Goal: Information Seeking & Learning: Learn about a topic

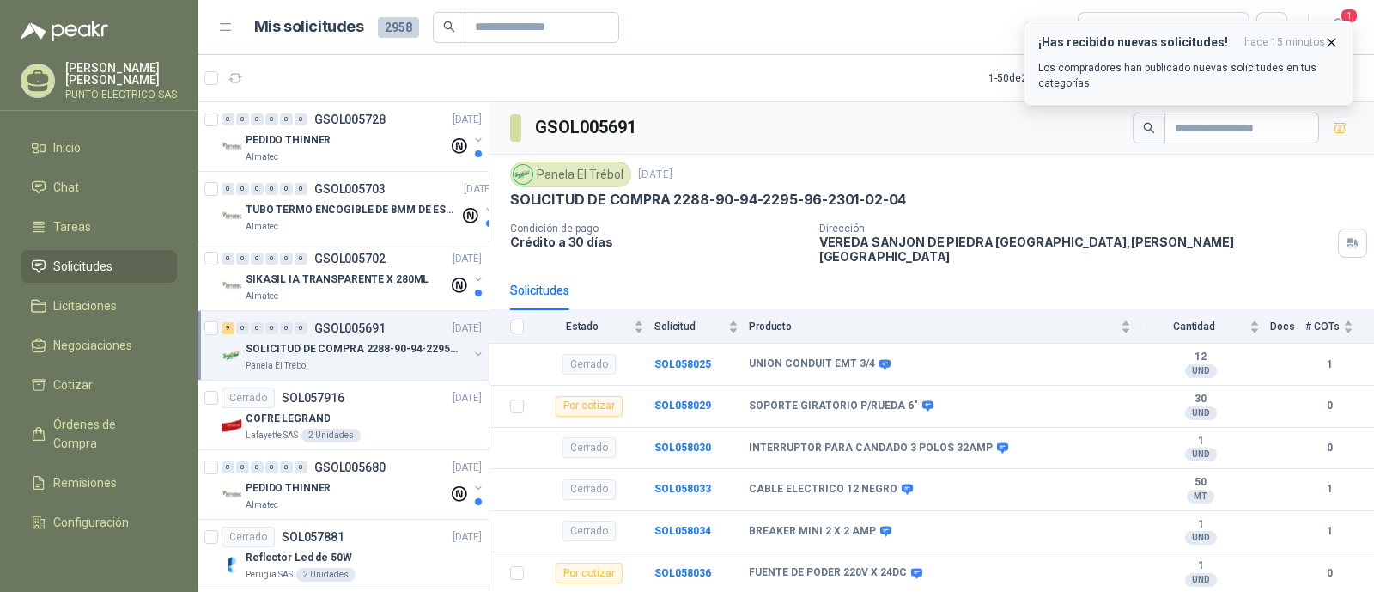
scroll to position [1485, 0]
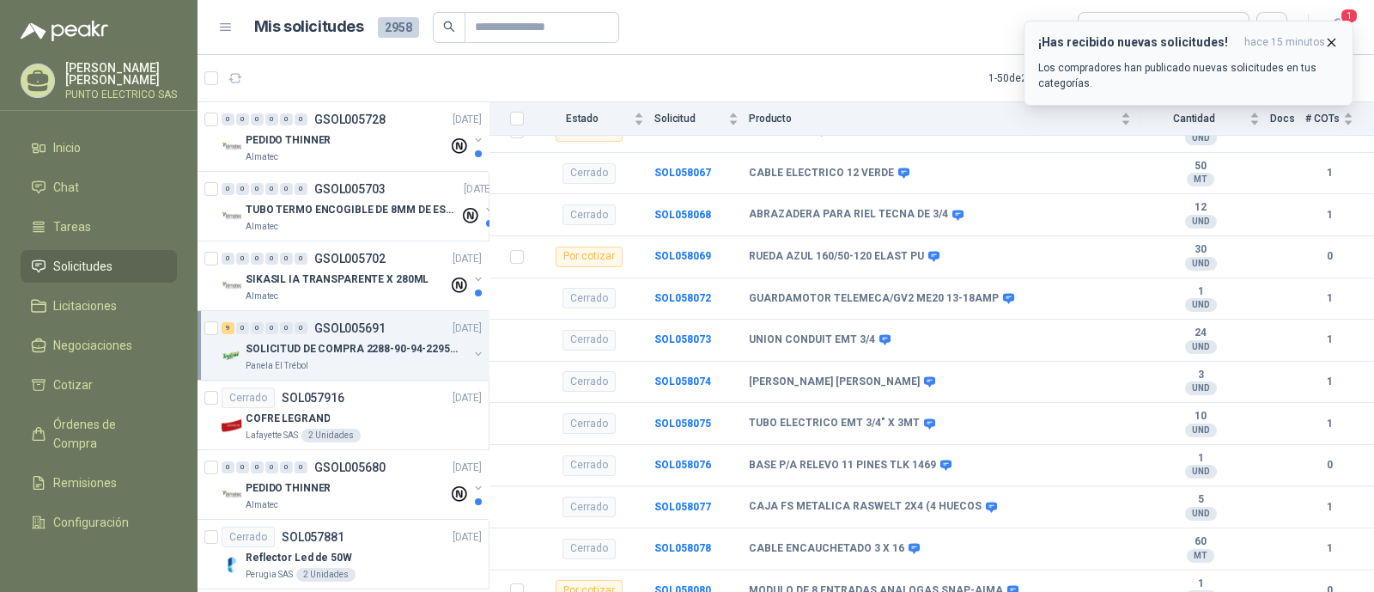
click at [1126, 63] on p "Los compradores han publicado nuevas solicitudes en tus categorías." at bounding box center [1188, 75] width 301 height 31
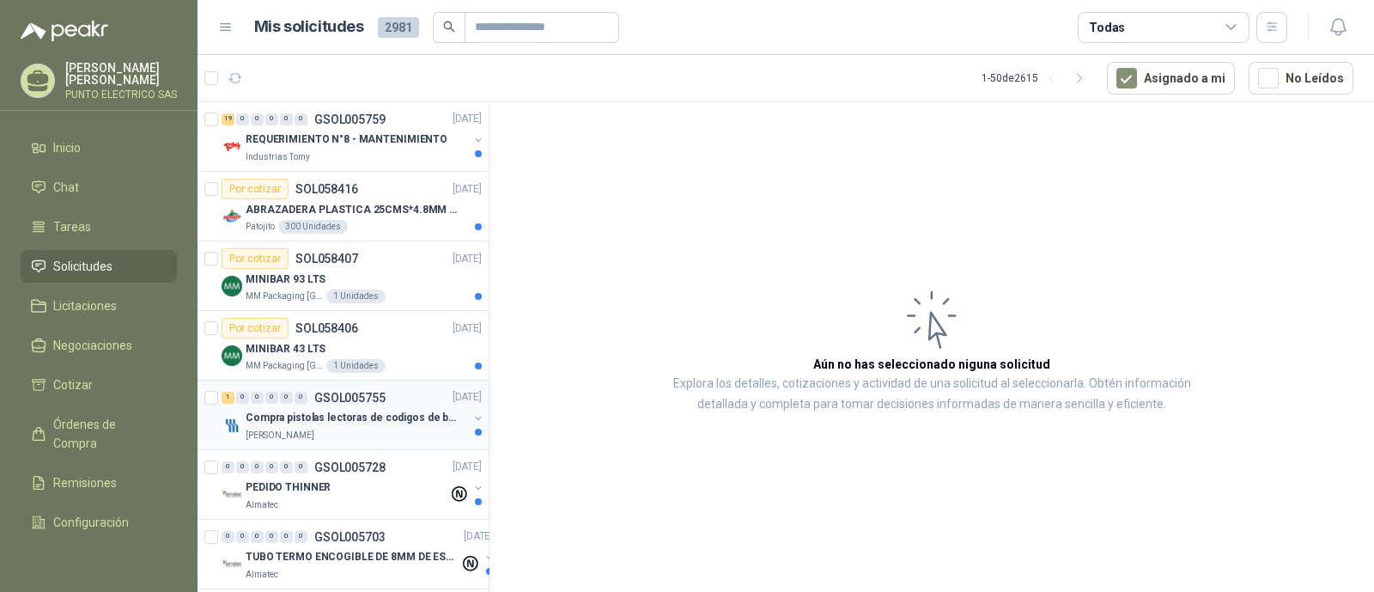
click at [362, 411] on p "Compra pistolas lectoras de codigos de barras" at bounding box center [353, 419] width 214 height 16
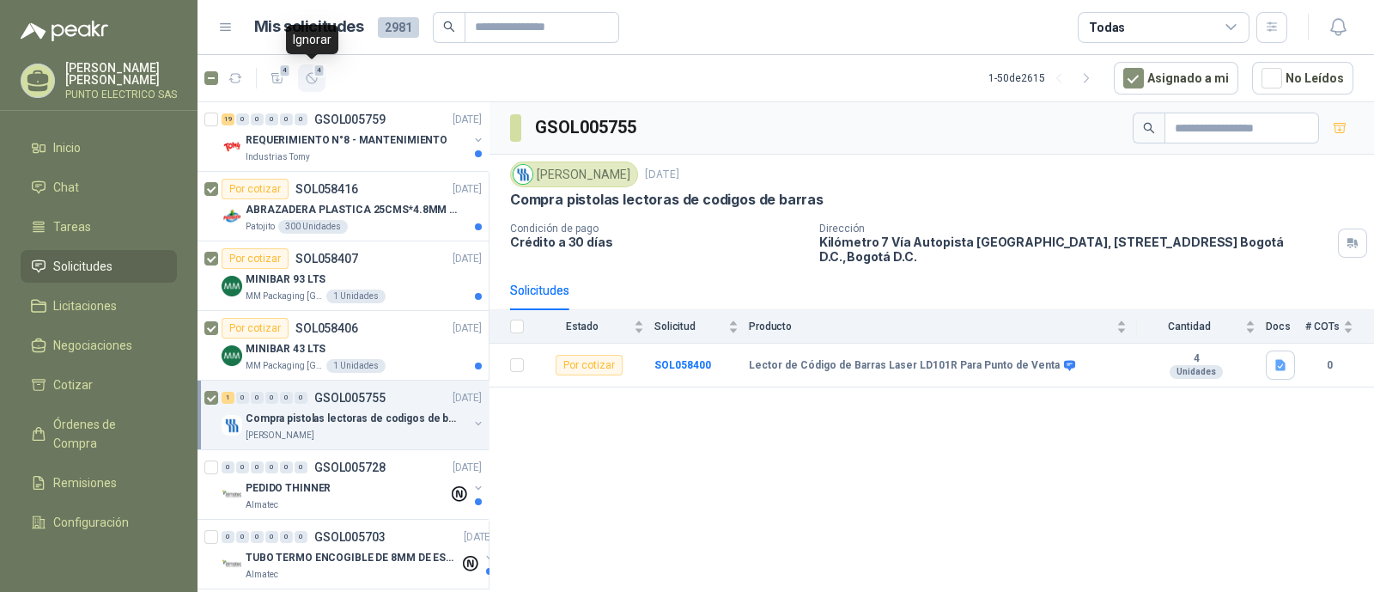
click at [312, 81] on icon "button" at bounding box center [312, 78] width 15 height 15
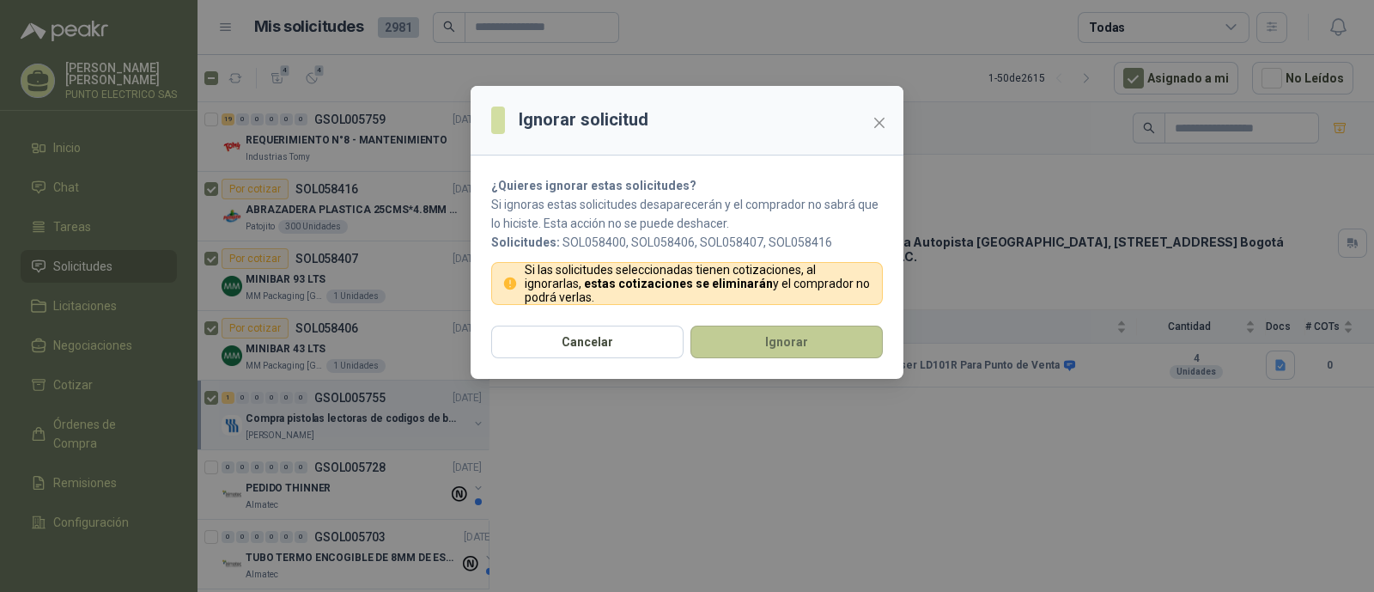
click at [804, 347] on button "Ignorar" at bounding box center [786, 341] width 192 height 33
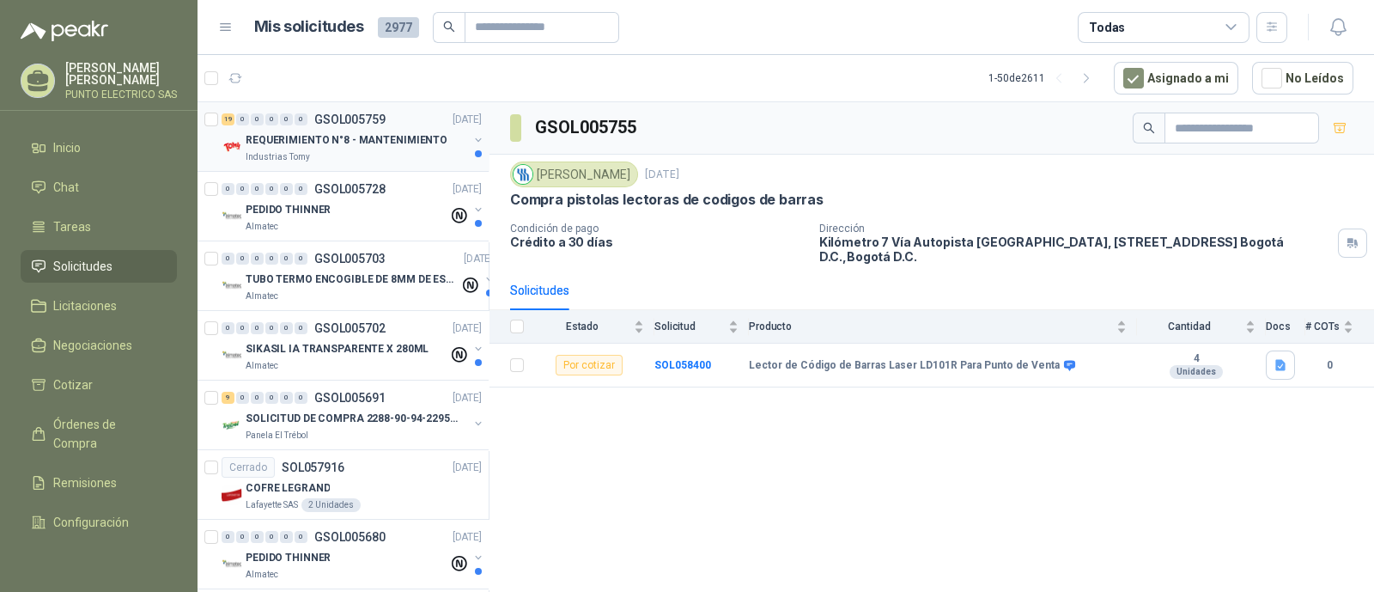
click at [292, 132] on p "REQUERIMIENTO N°8 - MANTENIMIENTO" at bounding box center [347, 140] width 202 height 16
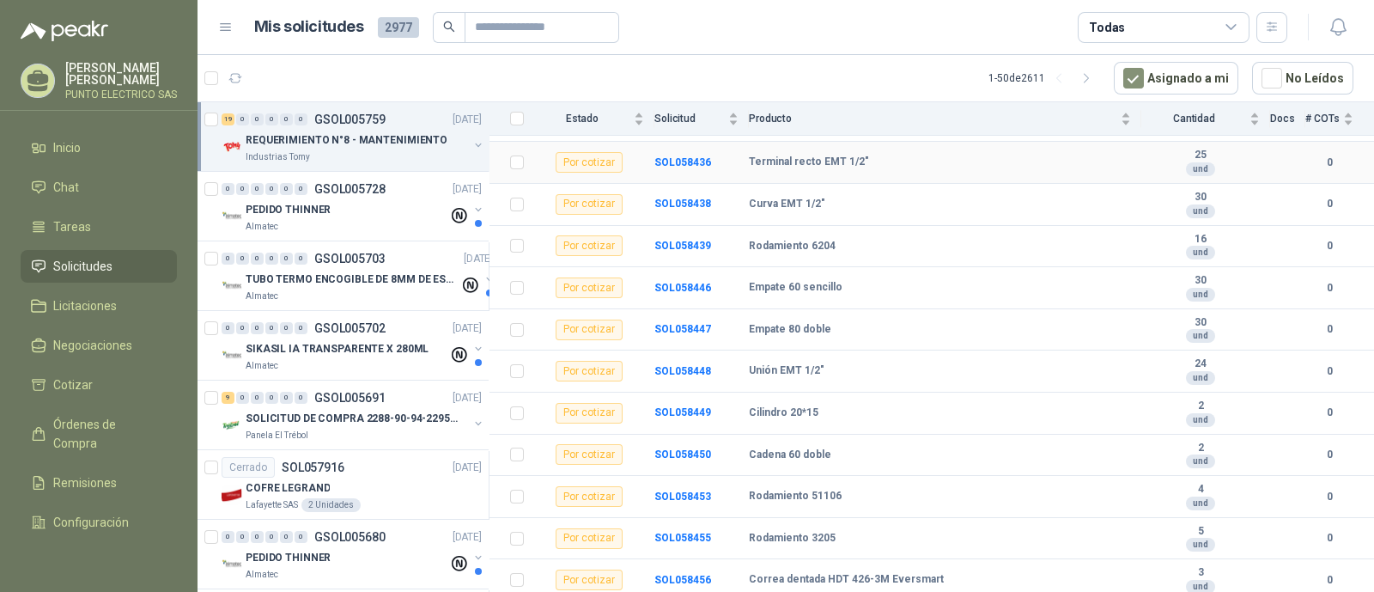
scroll to position [528, 0]
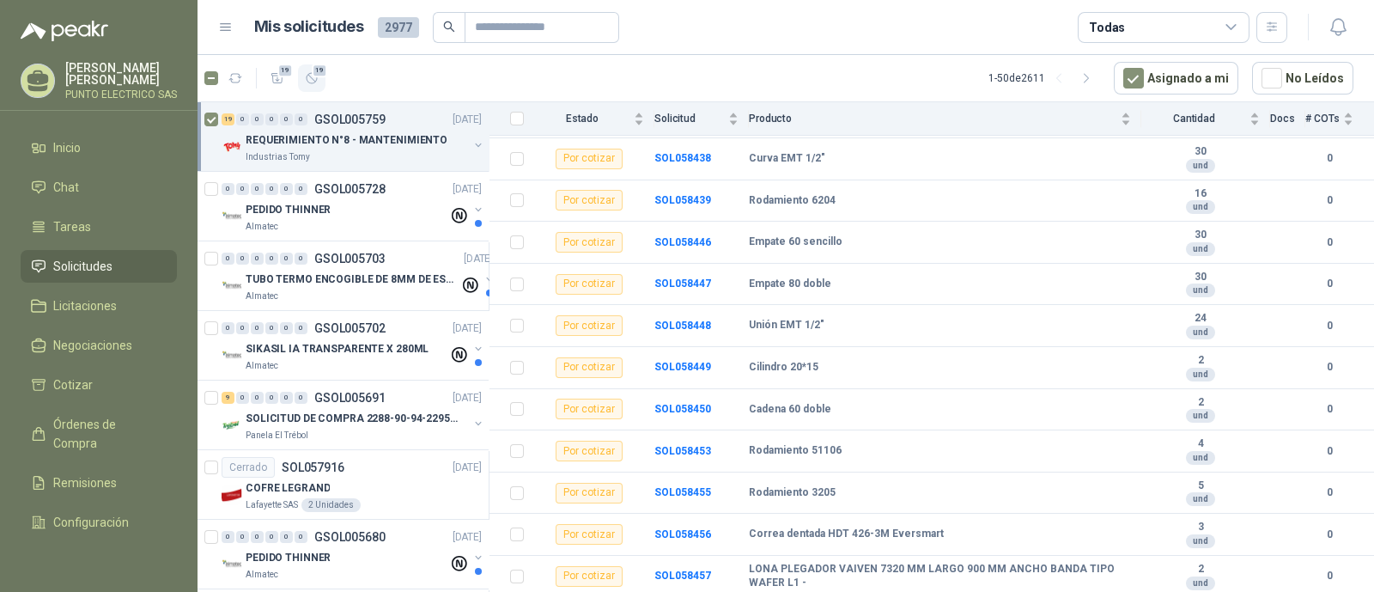
click at [319, 78] on button "19" at bounding box center [311, 77] width 27 height 27
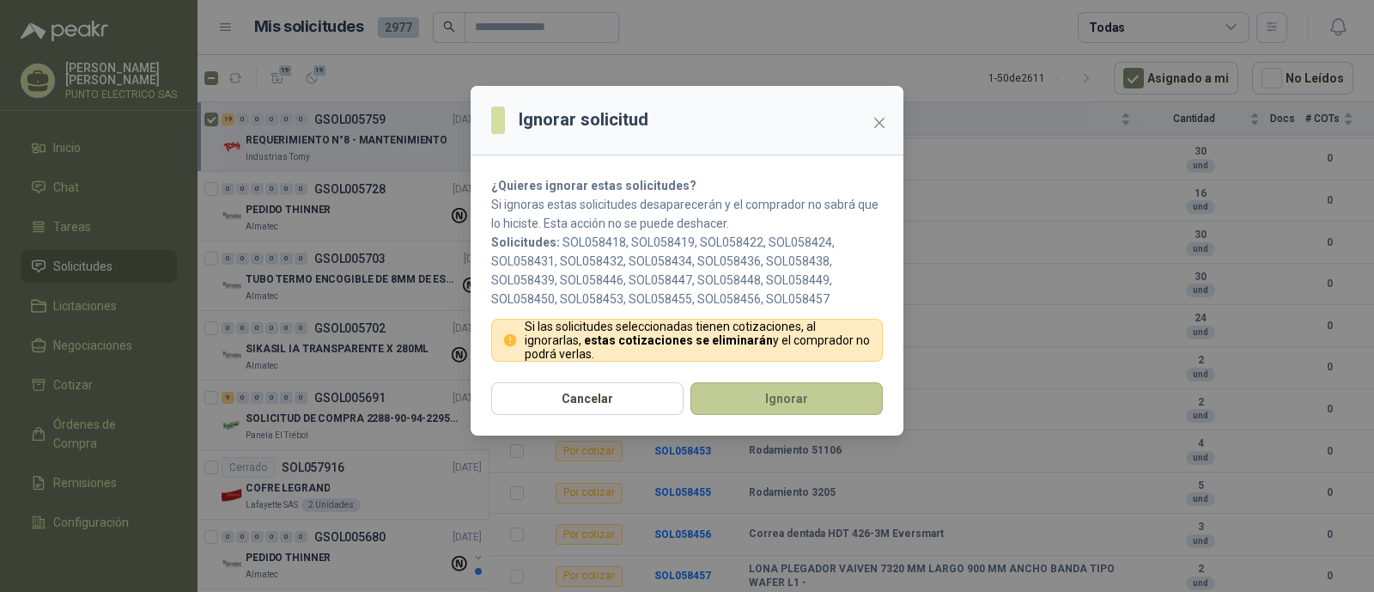
click at [816, 398] on button "Ignorar" at bounding box center [786, 398] width 192 height 33
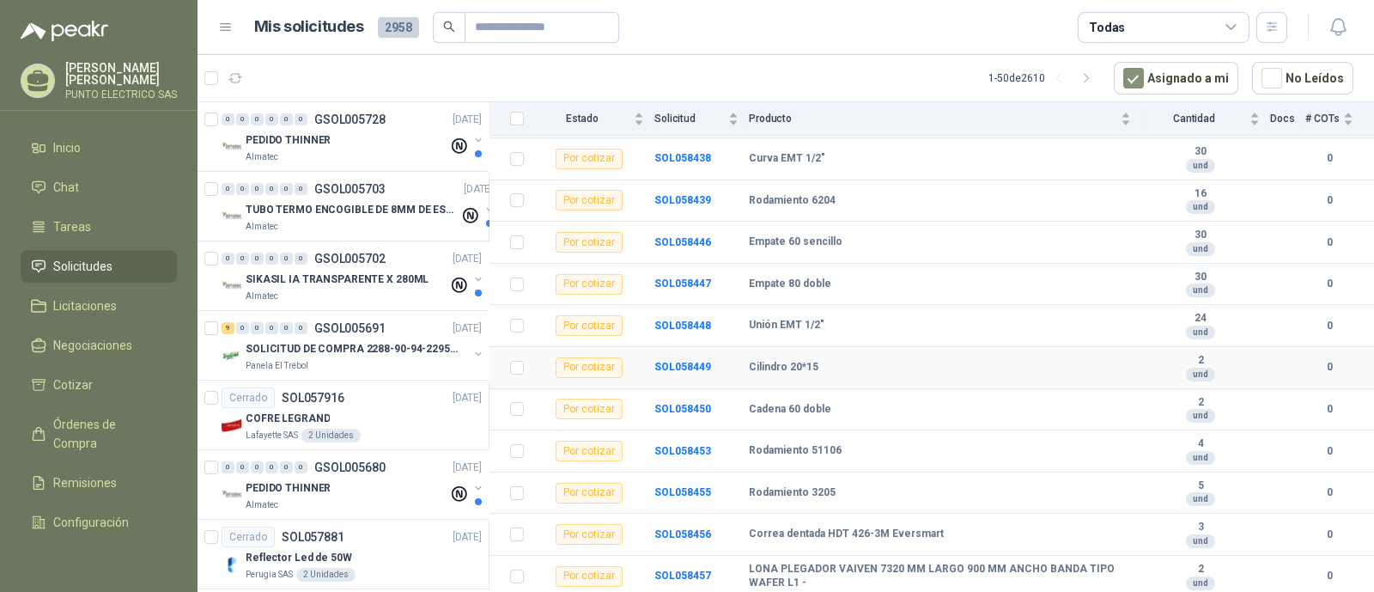
click at [703, 348] on td "SOL058449" at bounding box center [701, 368] width 94 height 42
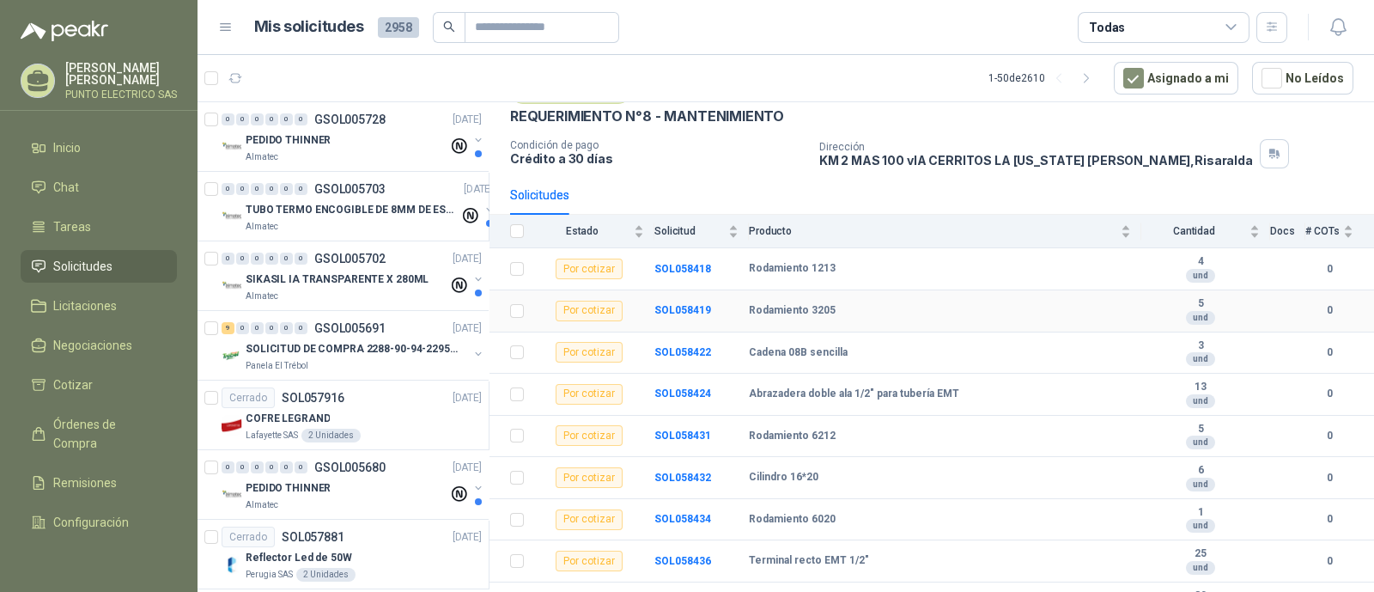
scroll to position [0, 0]
